Goal: Information Seeking & Learning: Check status

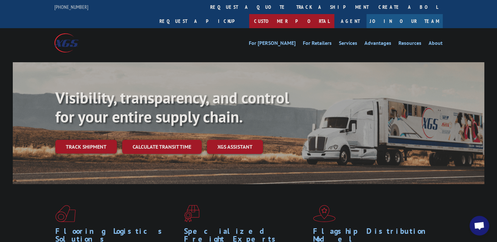
scroll to position [7, 0]
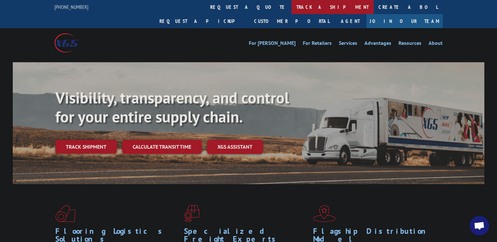
click at [292, 7] on link "track a shipment" at bounding box center [333, 7] width 82 height 14
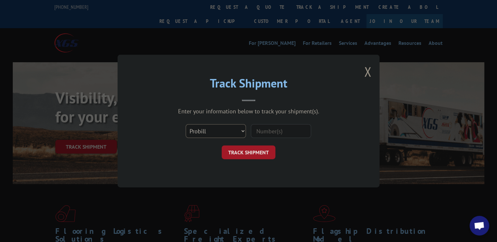
drag, startPoint x: 211, startPoint y: 134, endPoint x: 208, endPoint y: 131, distance: 3.7
click at [211, 134] on select "Select category... Probill BOL PO" at bounding box center [216, 131] width 60 height 14
select select "bol"
click at [186, 124] on select "Select category... Probill BOL PO" at bounding box center [216, 131] width 60 height 14
click at [270, 128] on input at bounding box center [281, 131] width 60 height 14
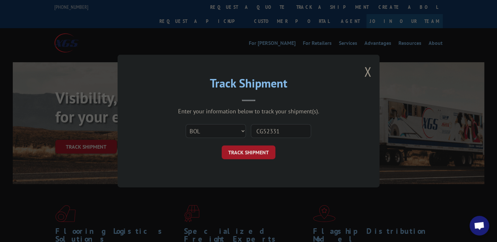
type input "CG523317"
click button "TRACK SHIPMENT" at bounding box center [249, 152] width 54 height 14
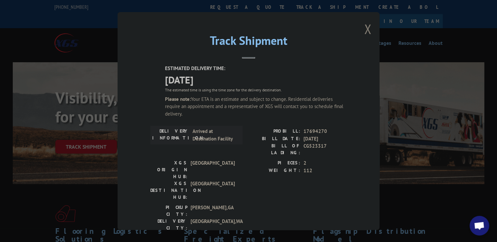
click at [366, 31] on button "Close modal" at bounding box center [367, 28] width 7 height 17
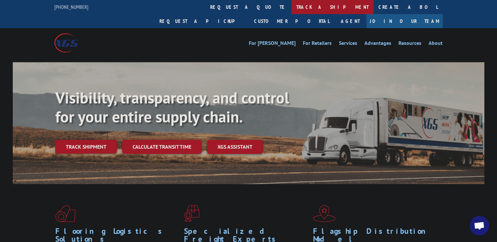
click at [292, 9] on link "track a shipment" at bounding box center [333, 7] width 82 height 14
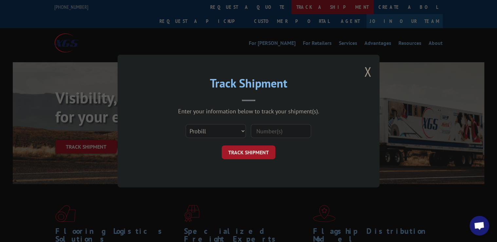
scroll to position [0, 0]
click at [368, 72] on button "Close modal" at bounding box center [367, 71] width 7 height 17
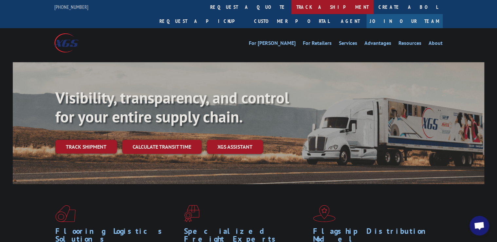
click at [292, 7] on link "track a shipment" at bounding box center [333, 7] width 82 height 14
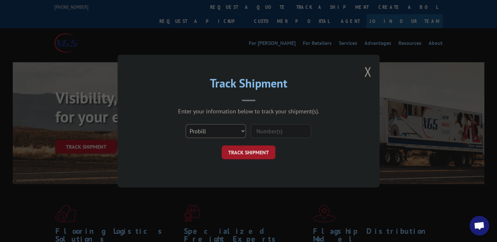
click at [205, 132] on select "Select category... Probill BOL PO" at bounding box center [216, 131] width 60 height 14
select select "bol"
click at [186, 124] on select "Select category... Probill BOL PO" at bounding box center [216, 131] width 60 height 14
click at [269, 138] on div at bounding box center [281, 131] width 60 height 15
click at [269, 136] on input at bounding box center [281, 131] width 60 height 14
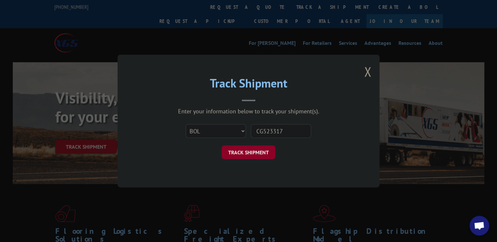
type input "CG523317"
click at [257, 154] on button "TRACK SHIPMENT" at bounding box center [249, 152] width 54 height 14
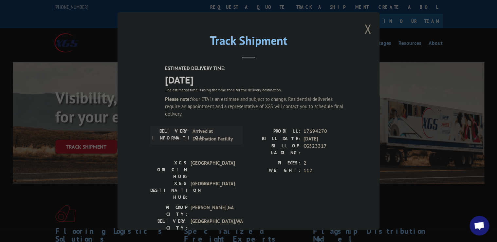
click at [367, 31] on button "Close modal" at bounding box center [367, 28] width 7 height 17
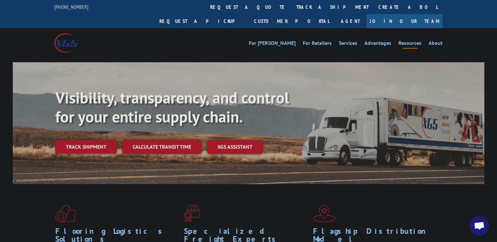
click at [419, 41] on link "Resources" at bounding box center [410, 44] width 23 height 7
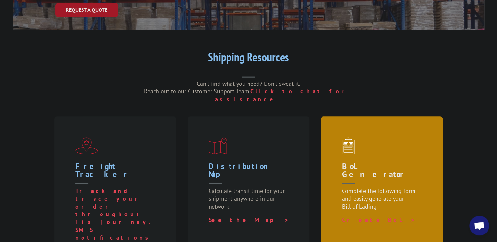
scroll to position [131, 0]
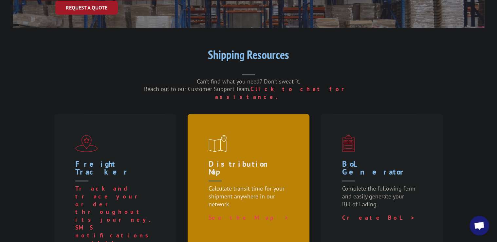
click at [253, 185] on p "Calculate transit time for your shipment anywhere in our network." at bounding box center [250, 199] width 83 height 29
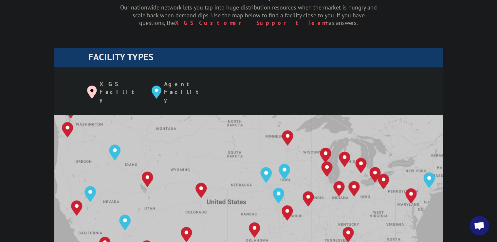
scroll to position [7, 0]
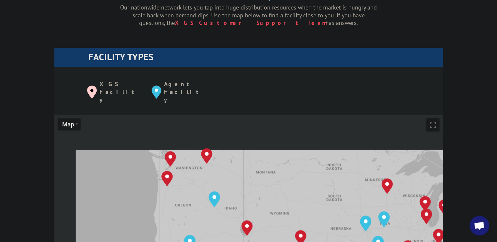
drag, startPoint x: 153, startPoint y: 125, endPoint x: 251, endPoint y: 166, distance: 106.6
click at [255, 169] on div "Albuquerque, NM Baltimore, MD Boise, ID Chicago, IL Chino, CA Cleveland, OH Dal…" at bounding box center [248, 223] width 389 height 216
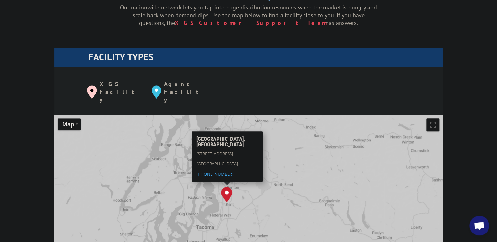
drag, startPoint x: 169, startPoint y: 177, endPoint x: 210, endPoint y: 152, distance: 47.9
click at [210, 152] on div "Albuquerque, NM Baltimore, MD Boise, ID Chicago, IL Chino, CA Cleveland, OH Dal…" at bounding box center [248, 223] width 389 height 216
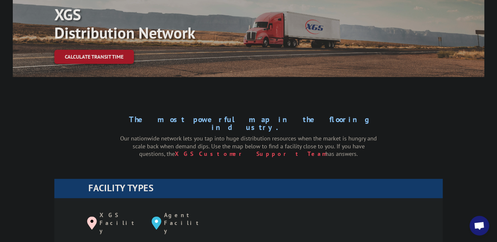
scroll to position [184, 0]
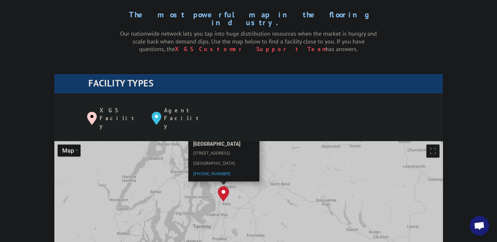
drag, startPoint x: 317, startPoint y: 145, endPoint x: 298, endPoint y: 129, distance: 24.7
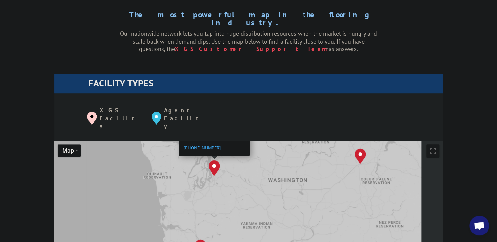
drag, startPoint x: 277, startPoint y: 182, endPoint x: 234, endPoint y: 155, distance: 50.4
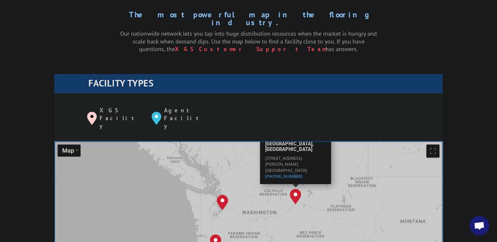
drag, startPoint x: 264, startPoint y: 168, endPoint x: 261, endPoint y: 166, distance: 3.5
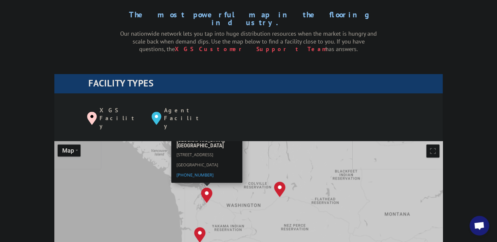
drag, startPoint x: 245, startPoint y: 175, endPoint x: 257, endPoint y: 171, distance: 12.5
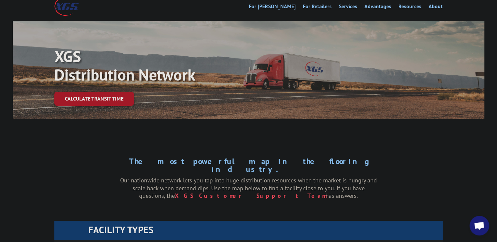
scroll to position [0, 0]
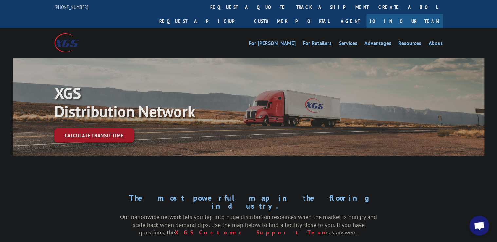
drag, startPoint x: 173, startPoint y: 186, endPoint x: 306, endPoint y: 210, distance: 135.6
click at [306, 210] on div "The most powerful map in the flooring industry. Our nationwide network lets you…" at bounding box center [248, 215] width 257 height 42
click at [328, 218] on div "The most powerful map in the flooring industry. Our nationwide network lets you…" at bounding box center [249, 225] width 472 height 104
drag, startPoint x: 326, startPoint y: 213, endPoint x: 161, endPoint y: 181, distance: 167.9
click at [161, 194] on div "The most powerful map in the flooring industry. Our nationwide network lets you…" at bounding box center [248, 215] width 257 height 42
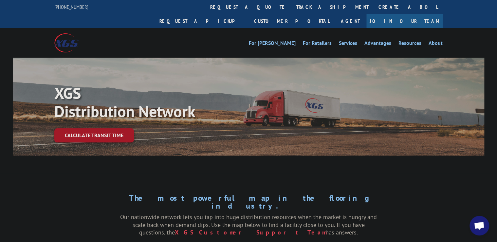
click at [160, 194] on h1 "The most powerful map in the flooring industry." at bounding box center [248, 203] width 257 height 19
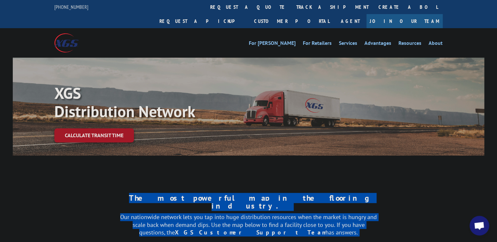
drag, startPoint x: 161, startPoint y: 181, endPoint x: 319, endPoint y: 212, distance: 161.0
click at [319, 212] on div "The most powerful map in the flooring industry. Our nationwide network lets you…" at bounding box center [248, 215] width 257 height 42
click at [319, 213] on p "Our nationwide network lets you tap into huge distribution resources when the m…" at bounding box center [248, 224] width 257 height 23
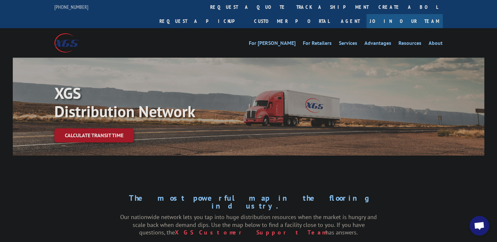
drag, startPoint x: 318, startPoint y: 210, endPoint x: 164, endPoint y: 182, distance: 157.3
click at [164, 194] on div "The most powerful map in the flooring industry. Our nationwide network lets you…" at bounding box center [248, 215] width 257 height 42
click at [163, 194] on h1 "The most powerful map in the flooring industry." at bounding box center [248, 203] width 257 height 19
drag, startPoint x: 164, startPoint y: 182, endPoint x: 308, endPoint y: 210, distance: 146.1
click at [308, 210] on div "The most powerful map in the flooring industry. Our nationwide network lets you…" at bounding box center [248, 215] width 257 height 42
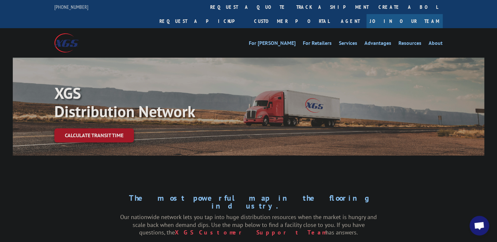
click at [309, 213] on p "Our nationwide network lets you tap into huge distribution resources when the m…" at bounding box center [248, 224] width 257 height 23
drag, startPoint x: 318, startPoint y: 209, endPoint x: 169, endPoint y: 189, distance: 149.8
click at [169, 194] on div "The most powerful map in the flooring industry. Our nationwide network lets you…" at bounding box center [248, 215] width 257 height 42
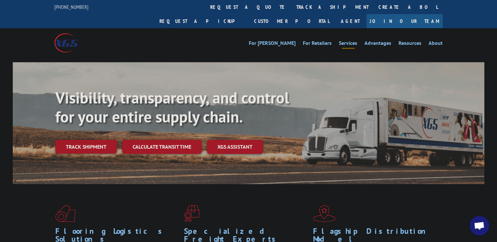
scroll to position [7, 0]
click at [292, 7] on link "track a shipment" at bounding box center [333, 7] width 82 height 14
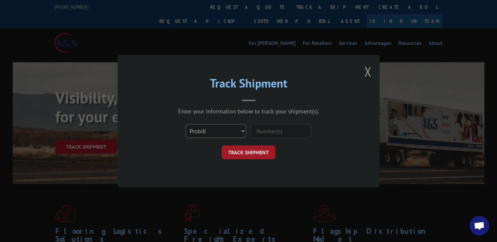
click at [203, 134] on select "Select category... Probill BOL PO" at bounding box center [216, 131] width 60 height 14
select select "bol"
click at [186, 124] on select "Select category... Probill BOL PO" at bounding box center [216, 131] width 60 height 14
click at [254, 133] on input at bounding box center [281, 131] width 60 height 14
click at [259, 133] on input at bounding box center [281, 131] width 60 height 14
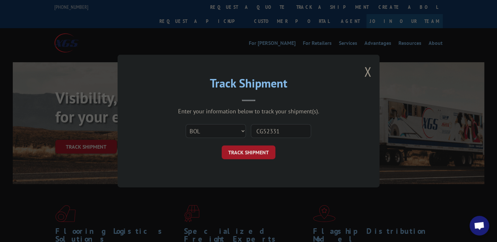
type input "CG523317"
click button "TRACK SHIPMENT" at bounding box center [249, 152] width 54 height 14
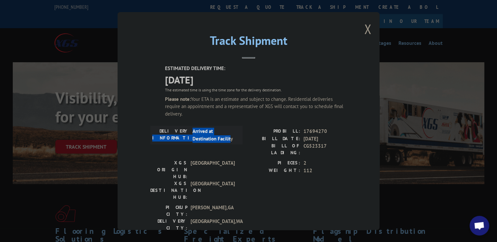
drag, startPoint x: 187, startPoint y: 131, endPoint x: 230, endPoint y: 137, distance: 43.1
click at [230, 137] on div "DELIVERY INFORMATION: Arrived at Destination Facility" at bounding box center [196, 135] width 88 height 15
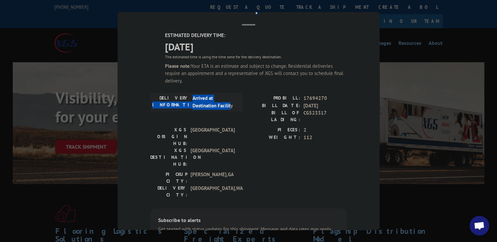
scroll to position [79, 0]
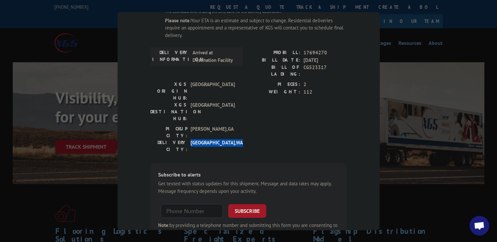
drag, startPoint x: 188, startPoint y: 110, endPoint x: 220, endPoint y: 115, distance: 31.6
click at [220, 139] on div "DELIVERY CITY: MOUNTLAKE TERRACE , WA" at bounding box center [194, 146] width 88 height 14
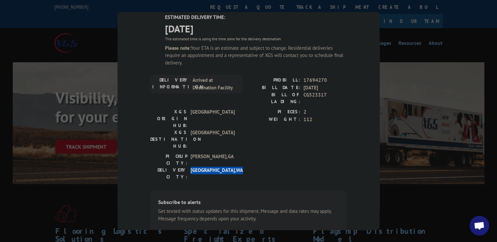
scroll to position [26, 0]
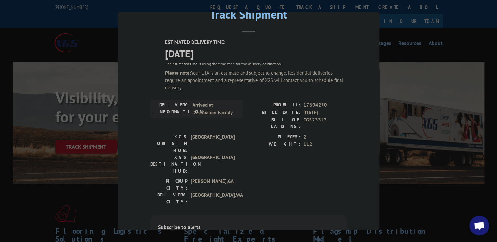
click at [228, 125] on div "DELIVERY INFORMATION: Arrived at Destination Facility" at bounding box center [196, 118] width 92 height 32
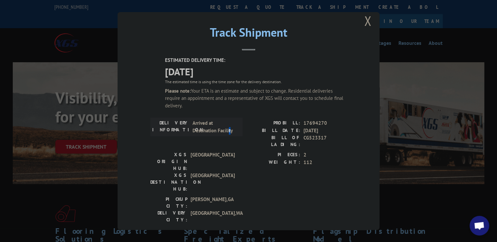
scroll to position [0, 0]
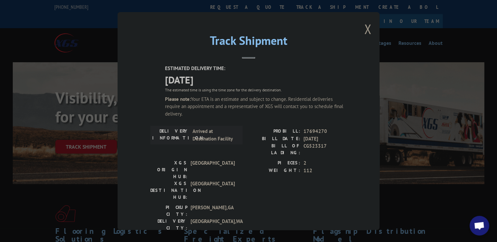
click at [197, 180] on span "[GEOGRAPHIC_DATA]" at bounding box center [213, 190] width 44 height 21
